Goal: Navigation & Orientation: Find specific page/section

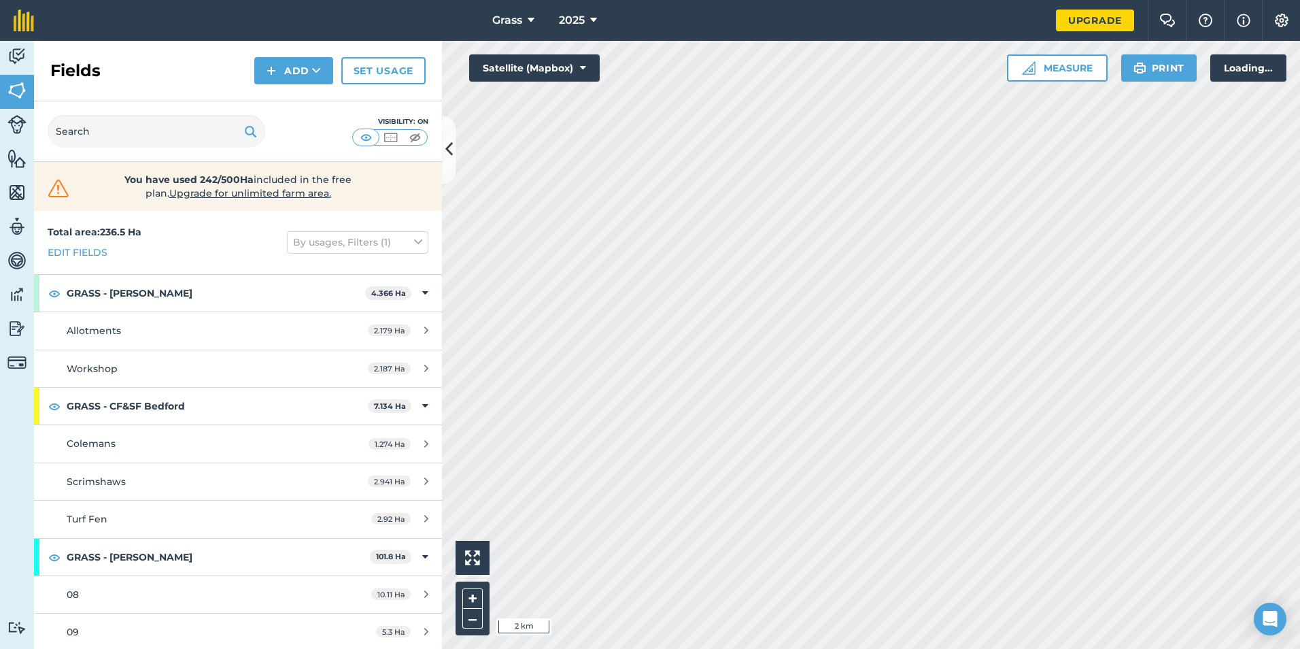
scroll to position [204, 0]
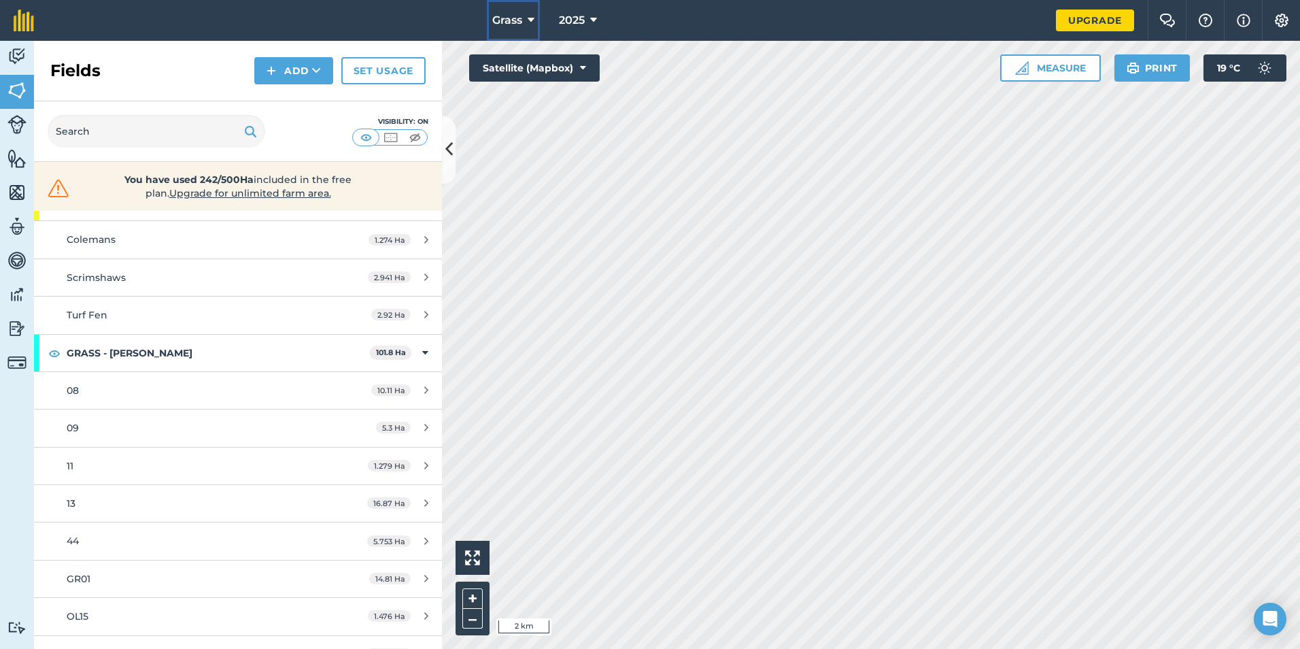
click at [530, 19] on icon at bounding box center [531, 20] width 7 height 16
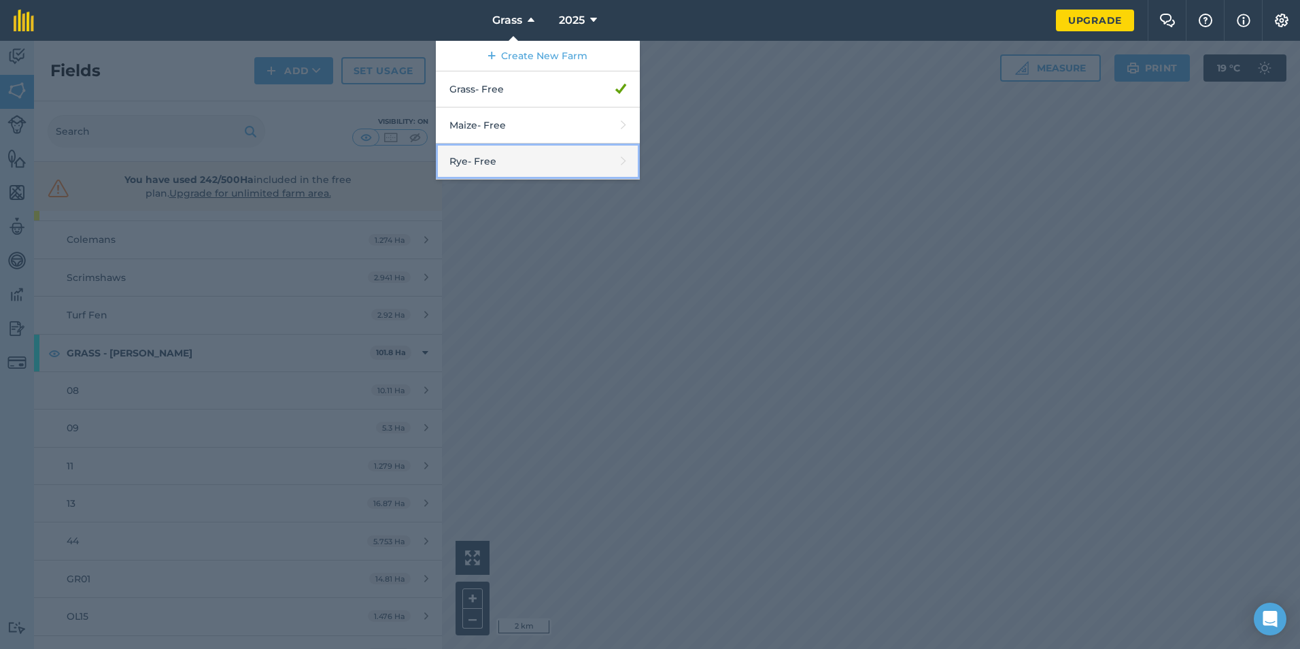
click at [504, 159] on link "Rye - Free" at bounding box center [538, 161] width 204 height 36
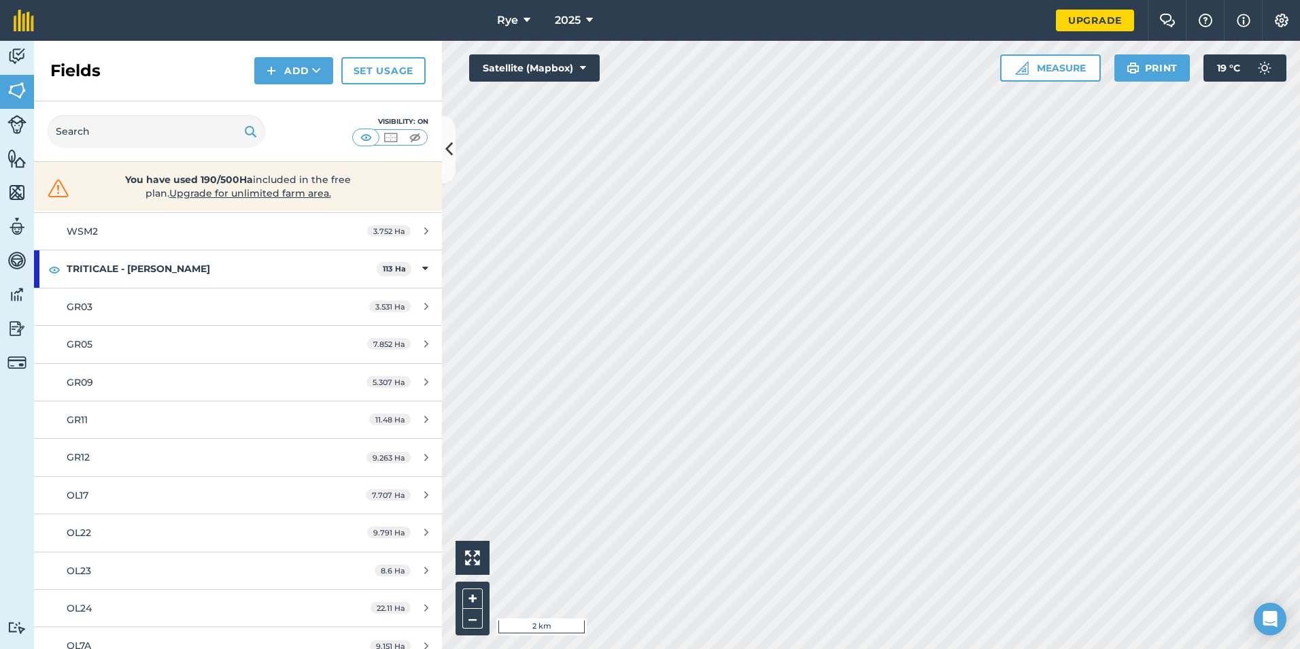
scroll to position [544, 0]
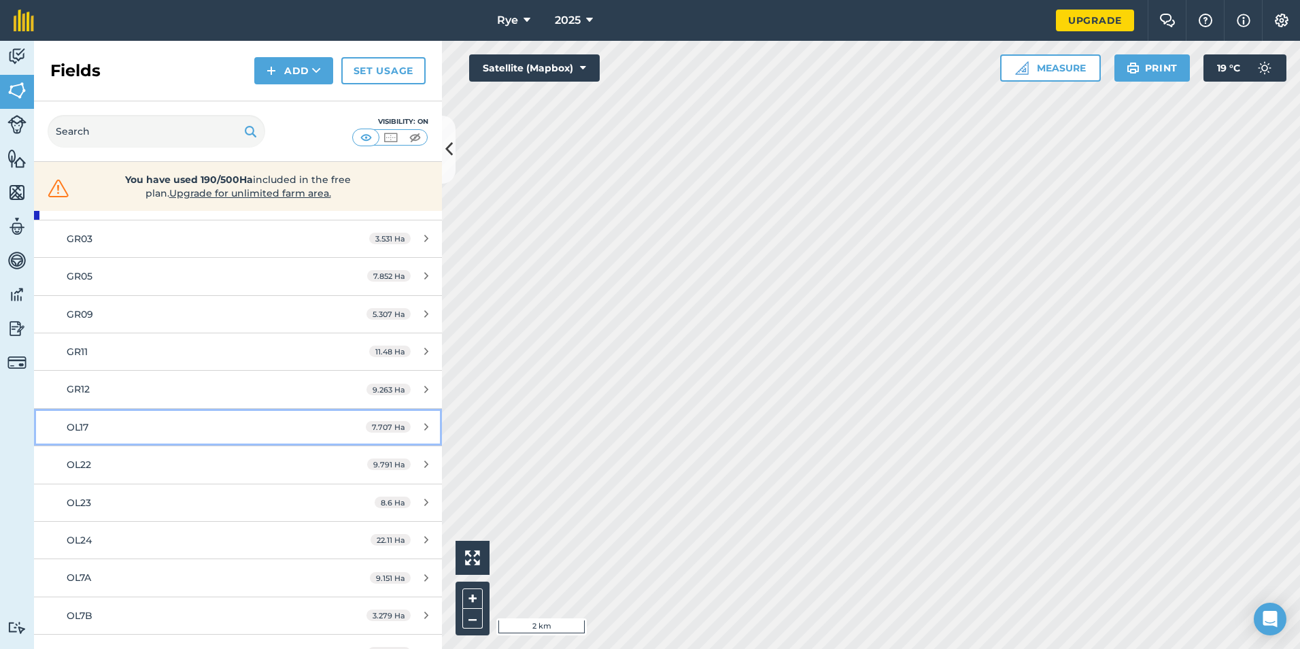
click at [179, 429] on div "OL17" at bounding box center [195, 426] width 256 height 15
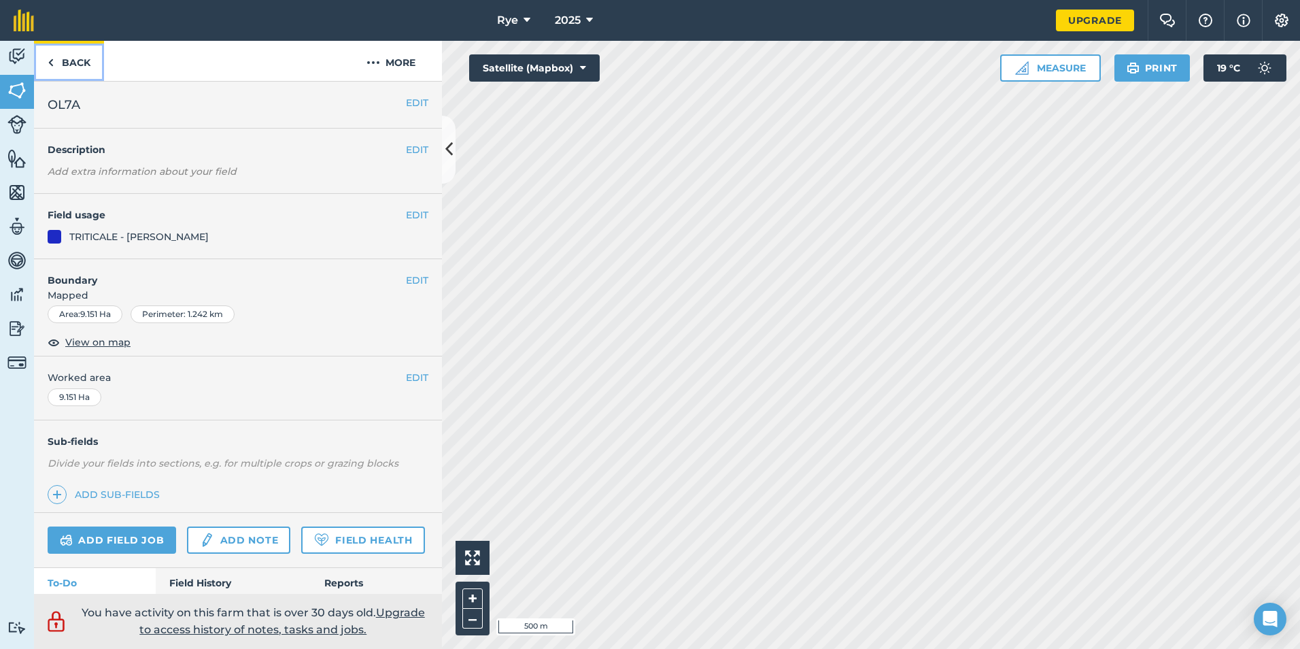
click at [69, 67] on link "Back" at bounding box center [69, 61] width 70 height 40
click at [82, 72] on link "Back" at bounding box center [69, 61] width 70 height 40
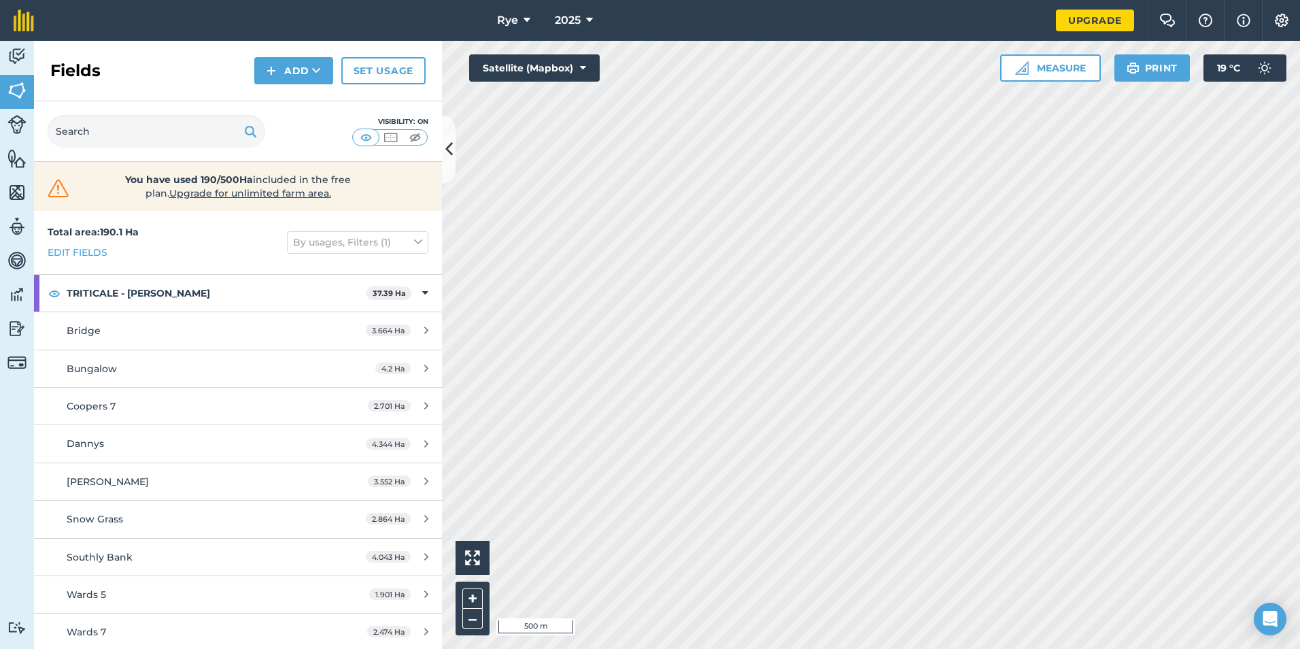
scroll to position [204, 0]
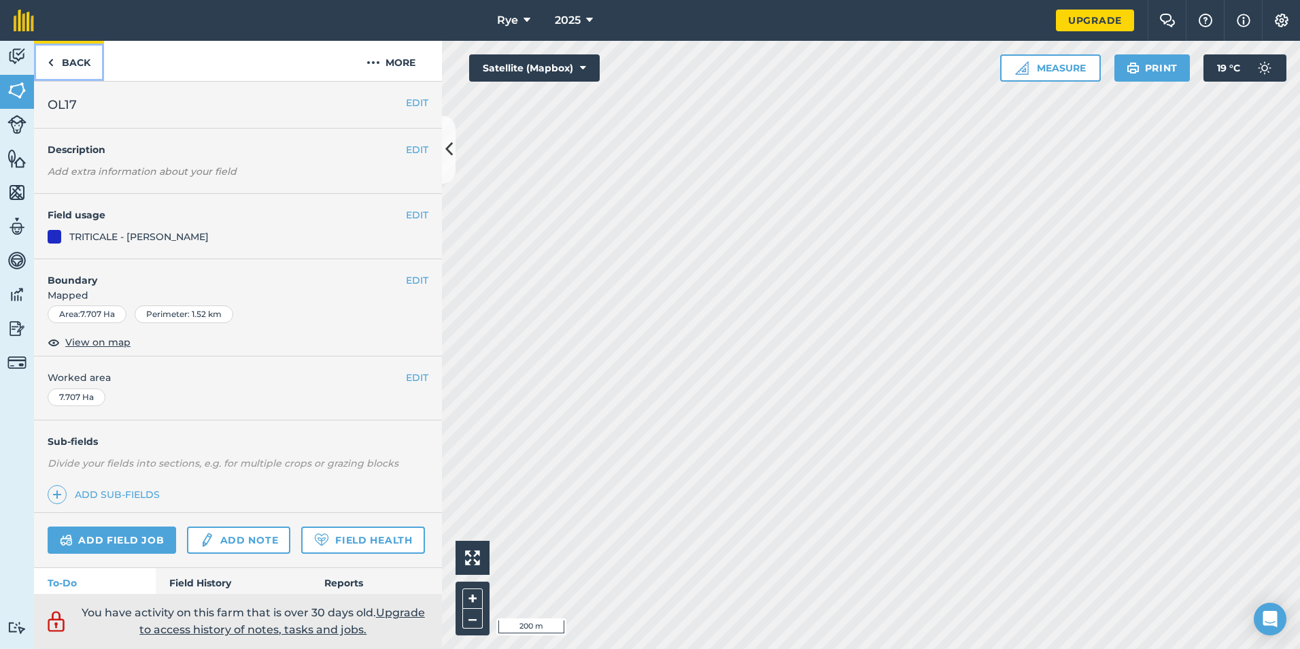
click at [67, 67] on link "Back" at bounding box center [69, 61] width 70 height 40
click at [68, 67] on link "Back" at bounding box center [69, 61] width 70 height 40
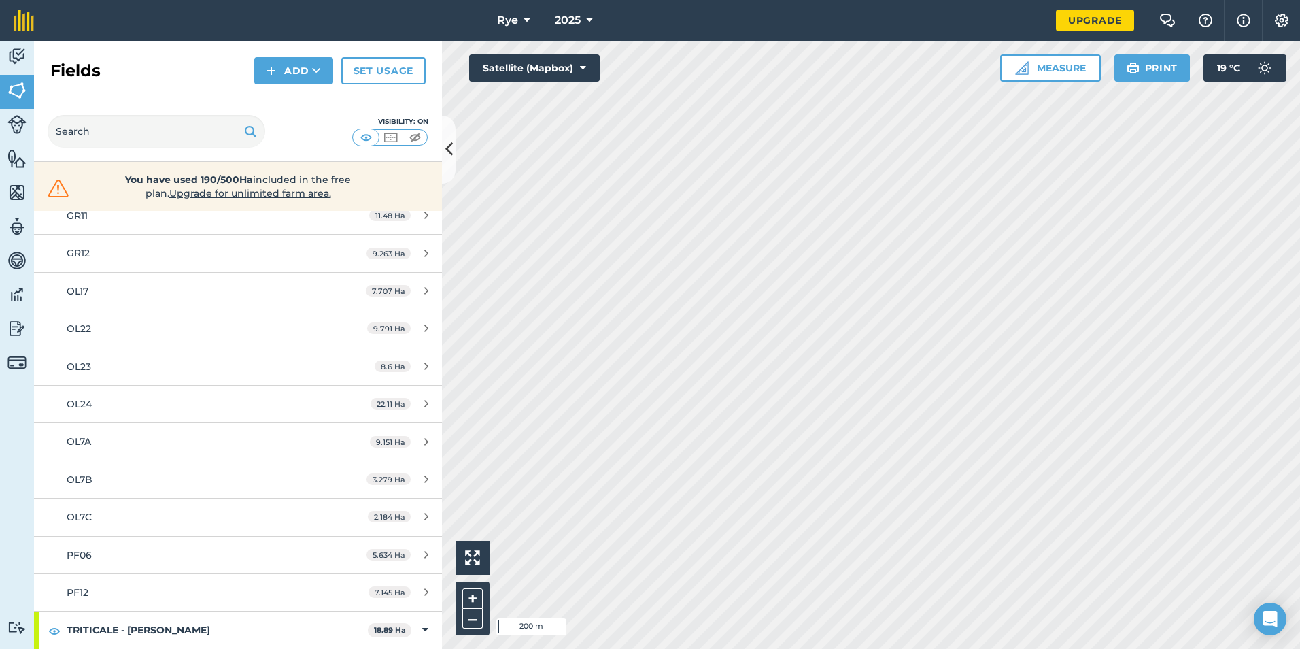
scroll to position [748, 0]
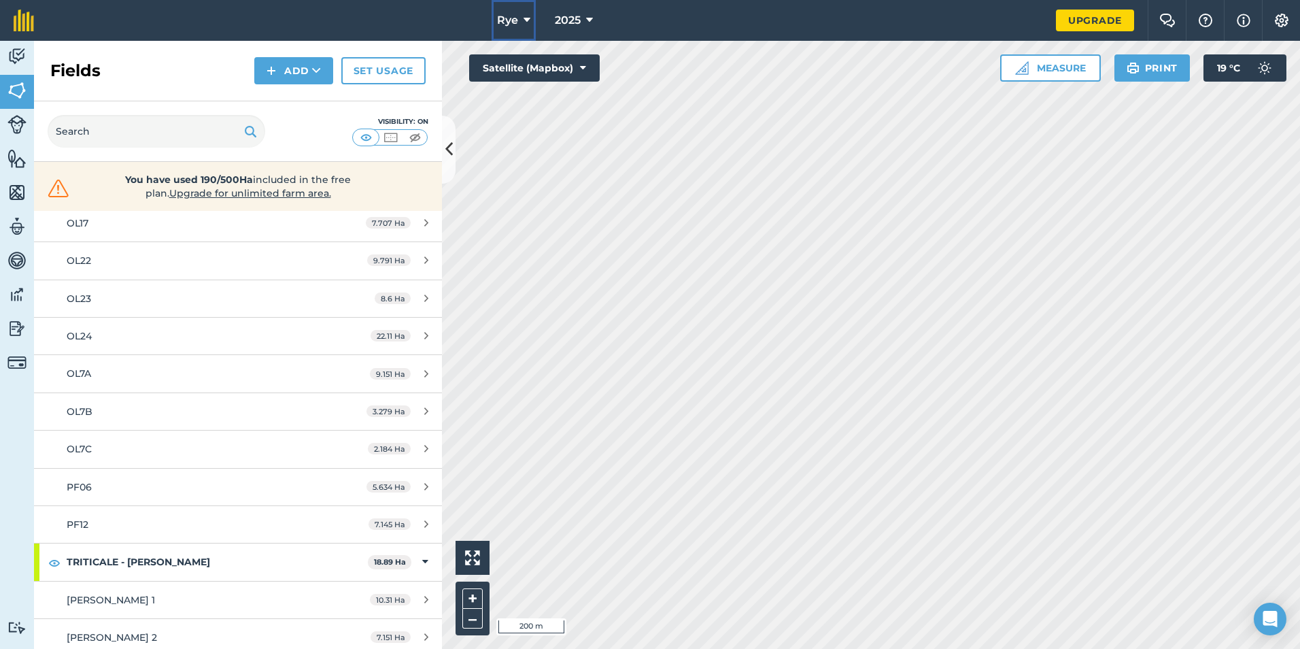
click at [524, 18] on icon at bounding box center [526, 20] width 7 height 16
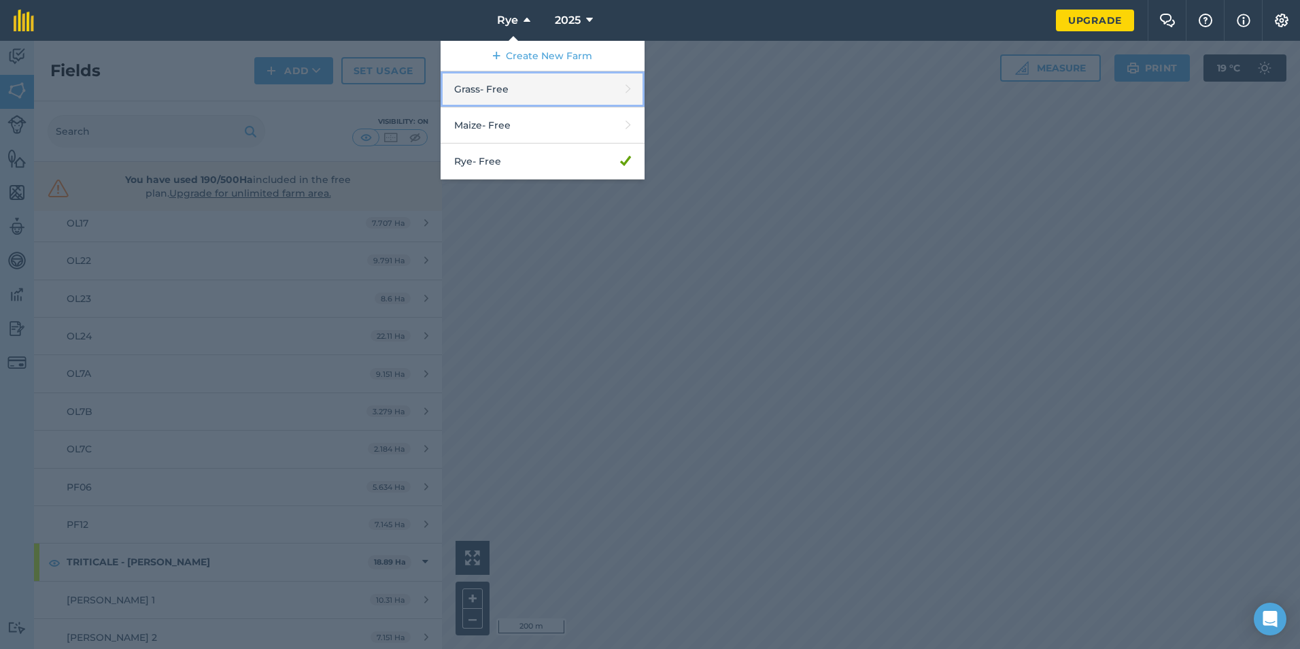
click at [507, 81] on link "Grass - Free" at bounding box center [543, 89] width 204 height 36
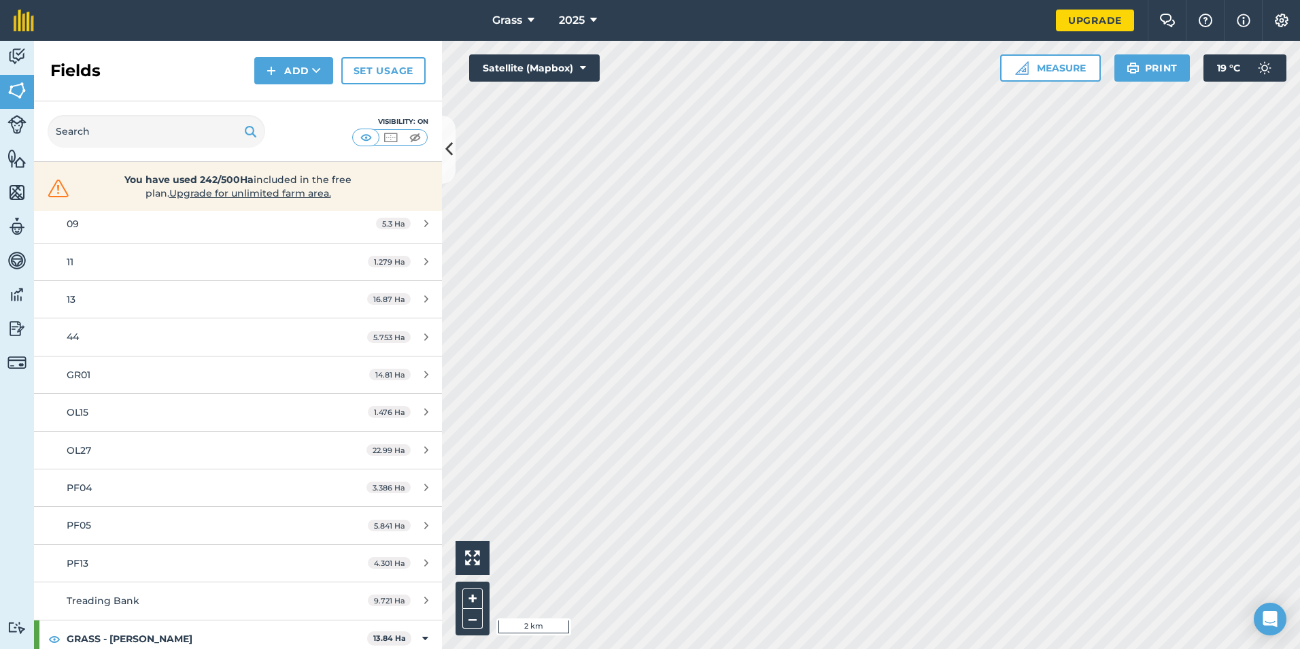
scroll to position [476, 0]
